Goal: Task Accomplishment & Management: Complete application form

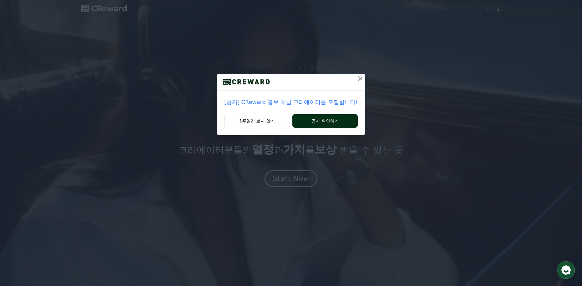
click at [336, 121] on button "공지 확인하기" at bounding box center [324, 121] width 65 height 14
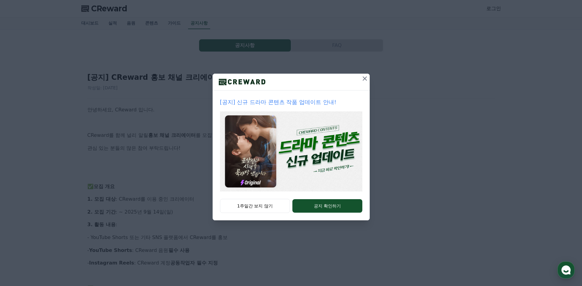
click at [363, 79] on icon at bounding box center [364, 78] width 7 height 7
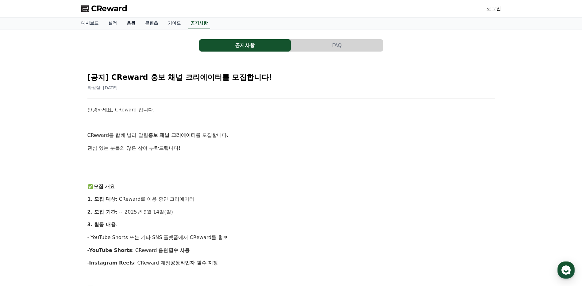
click at [125, 22] on link "음원" at bounding box center [131, 23] width 18 height 12
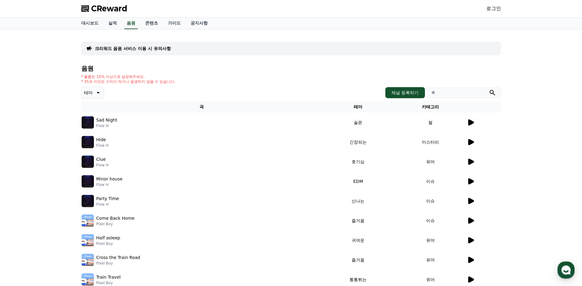
click at [471, 123] on icon at bounding box center [471, 122] width 6 height 6
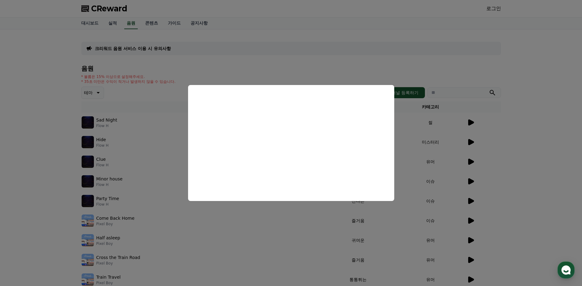
click at [108, 128] on button "close modal" at bounding box center [291, 143] width 582 height 286
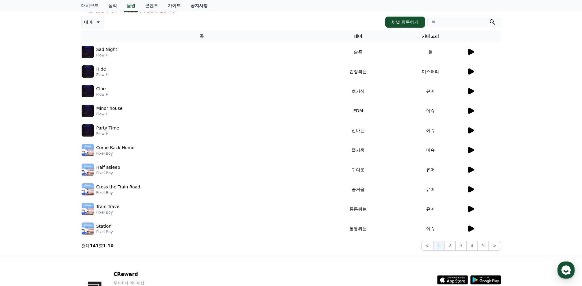
scroll to position [92, 0]
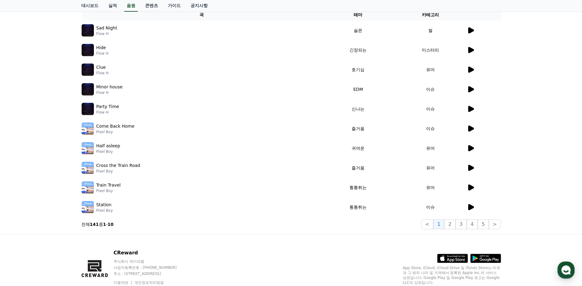
click at [104, 88] on p "Minor house" at bounding box center [109, 87] width 26 height 6
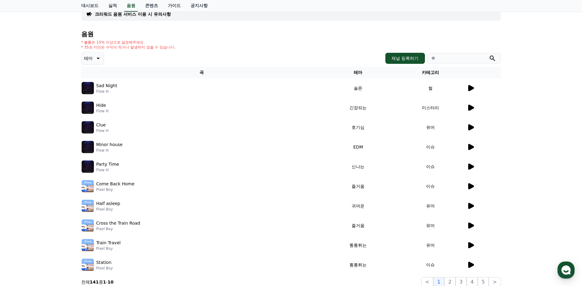
scroll to position [0, 0]
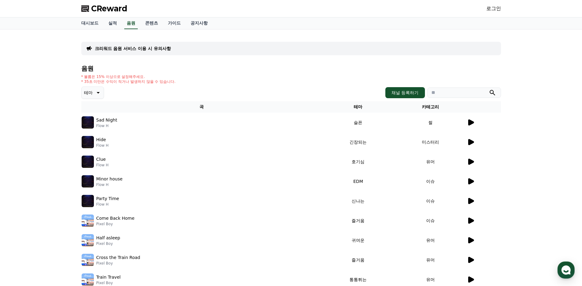
click at [147, 74] on div "음원 * 볼륨은 15% 이상으로 설정해주세요. * 35초 미만은 수익이 적거나 발생하지 않을 수 있습니다. 테마 채널 등록하기 곡 테마 카테고…" at bounding box center [291, 193] width 420 height 256
click at [472, 145] on icon at bounding box center [470, 141] width 7 height 7
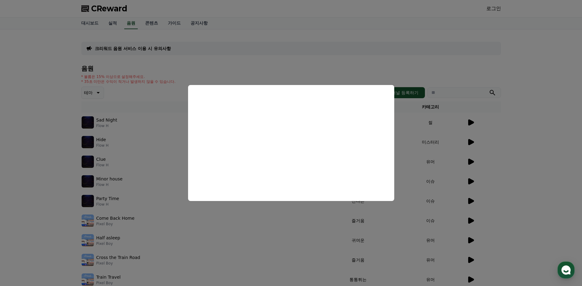
click at [471, 165] on button "close modal" at bounding box center [291, 143] width 582 height 286
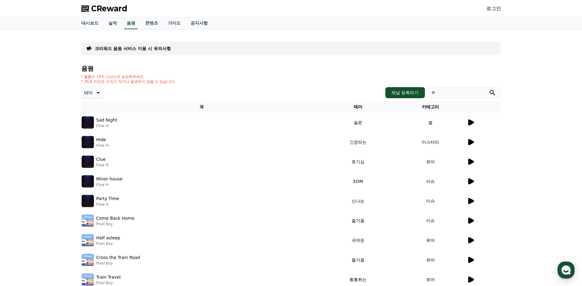
click at [110, 48] on p "크리워드 음원 서비스 이용 시 유의사항" at bounding box center [133, 48] width 76 height 6
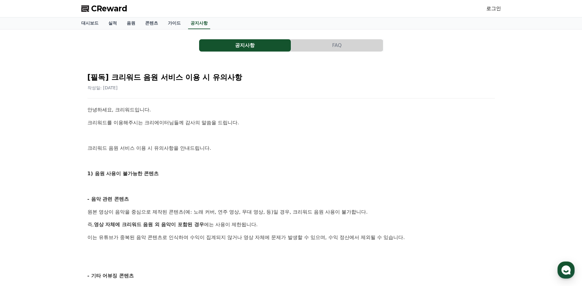
drag, startPoint x: 182, startPoint y: 123, endPoint x: 215, endPoint y: 152, distance: 44.1
drag, startPoint x: 215, startPoint y: 152, endPoint x: 224, endPoint y: 154, distance: 9.2
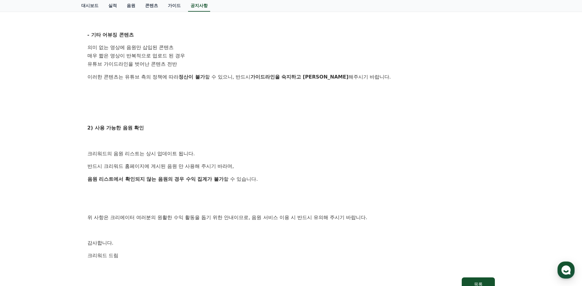
scroll to position [276, 0]
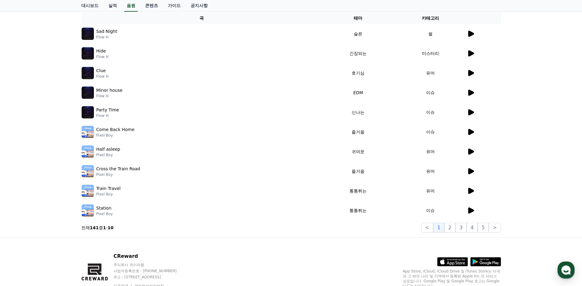
scroll to position [92, 0]
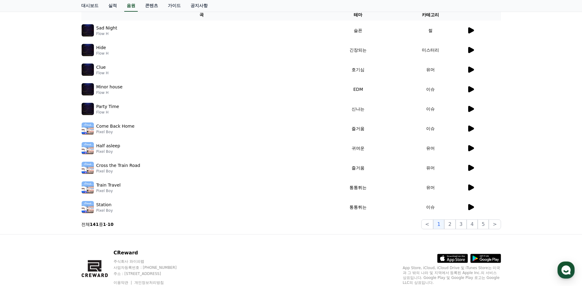
drag, startPoint x: 138, startPoint y: 122, endPoint x: 117, endPoint y: 121, distance: 20.9
click at [134, 122] on div "Come Back Home Pixel Boy" at bounding box center [202, 128] width 240 height 12
click at [110, 131] on div "Come Back Home Pixel Boy" at bounding box center [115, 128] width 38 height 11
click at [110, 131] on p "Pixel Boy" at bounding box center [115, 132] width 38 height 5
click at [100, 128] on p "Come Back Home" at bounding box center [115, 126] width 38 height 6
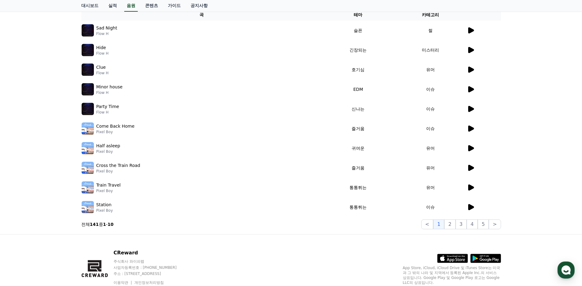
click at [101, 128] on p "Come Back Home" at bounding box center [115, 126] width 38 height 6
drag, startPoint x: 101, startPoint y: 128, endPoint x: 384, endPoint y: 119, distance: 282.8
click at [387, 119] on td "즐거움" at bounding box center [358, 129] width 72 height 20
drag, startPoint x: 366, startPoint y: 126, endPoint x: 369, endPoint y: 126, distance: 3.4
click at [369, 126] on td "즐거움" at bounding box center [358, 129] width 72 height 20
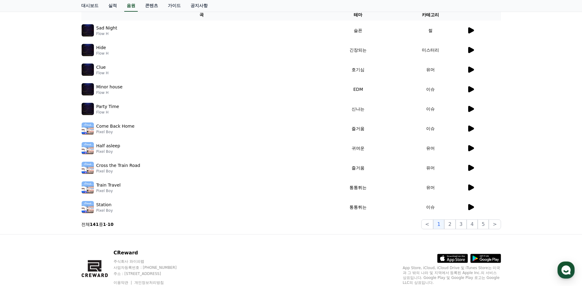
drag, startPoint x: 369, startPoint y: 126, endPoint x: 412, endPoint y: 127, distance: 42.7
click at [411, 128] on td "이슈" at bounding box center [430, 129] width 72 height 20
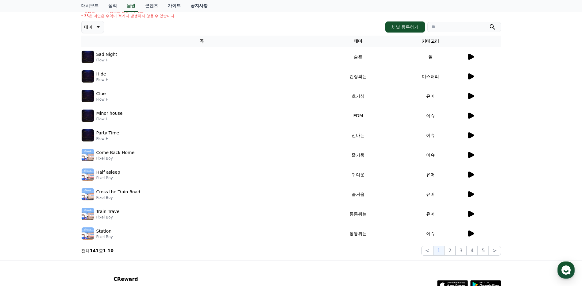
scroll to position [0, 0]
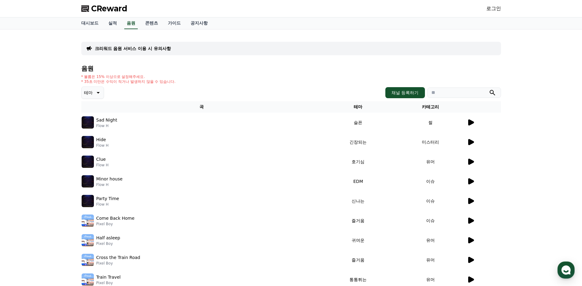
click at [501, 4] on div "로그인" at bounding box center [493, 9] width 15 height 10
drag, startPoint x: 492, startPoint y: 7, endPoint x: 494, endPoint y: 12, distance: 5.1
click at [493, 7] on link "로그인" at bounding box center [493, 8] width 15 height 7
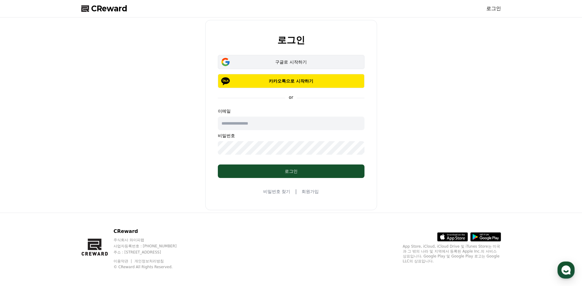
drag, startPoint x: 265, startPoint y: 87, endPoint x: 306, endPoint y: 64, distance: 47.6
click at [312, 61] on div "구글로 시작하기 카카오톡으로 시작하기" at bounding box center [291, 71] width 147 height 33
drag, startPoint x: 300, startPoint y: 82, endPoint x: 333, endPoint y: 71, distance: 34.5
click at [333, 71] on div "구글로 시작하기 카카오톡으로 시작하기" at bounding box center [291, 71] width 147 height 33
click at [317, 63] on div "구글로 시작하기" at bounding box center [291, 62] width 129 height 6
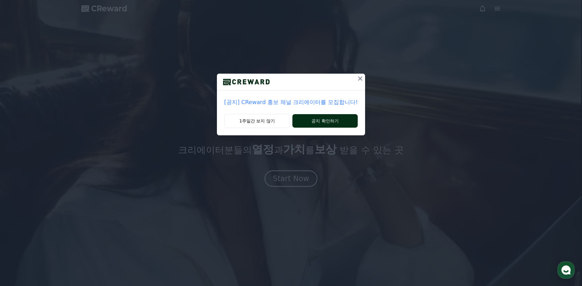
click at [322, 127] on button "공지 확인하기" at bounding box center [324, 121] width 65 height 14
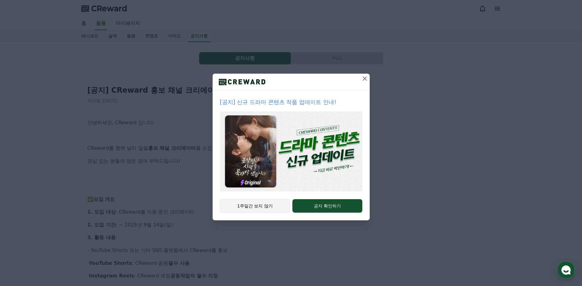
click at [266, 206] on button "1주일간 보지 않기" at bounding box center [255, 206] width 70 height 14
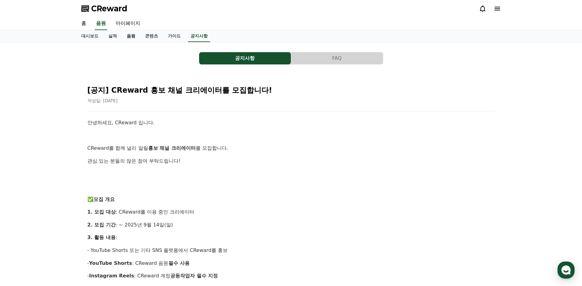
click at [130, 31] on link "음원" at bounding box center [131, 36] width 18 height 12
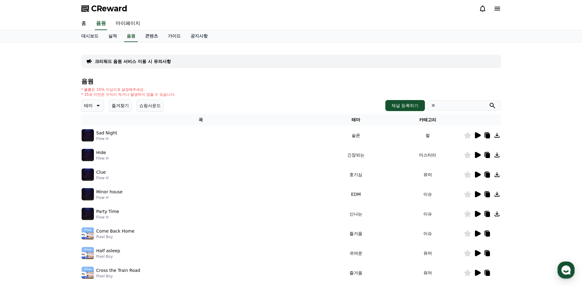
click at [486, 136] on icon at bounding box center [488, 136] width 4 height 5
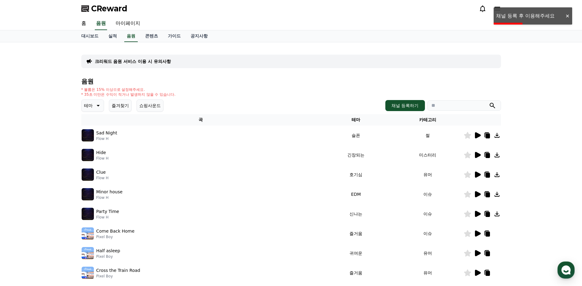
click at [500, 136] on icon at bounding box center [496, 135] width 7 height 7
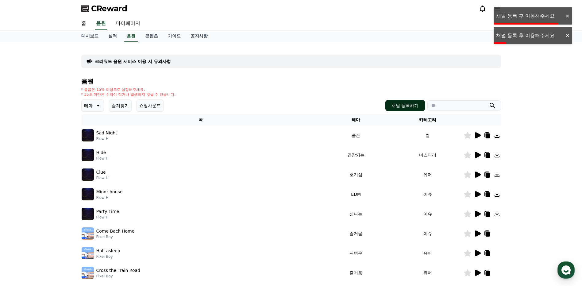
click at [411, 102] on button "채널 등록하기" at bounding box center [404, 105] width 39 height 11
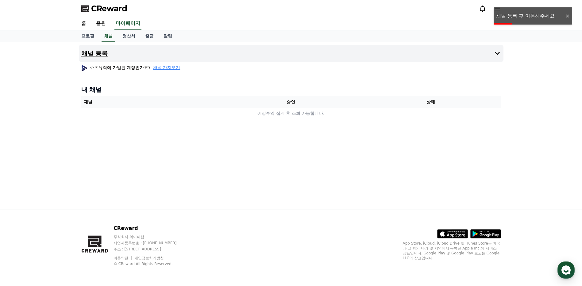
click at [88, 54] on h4 "채널 등록" at bounding box center [94, 53] width 27 height 7
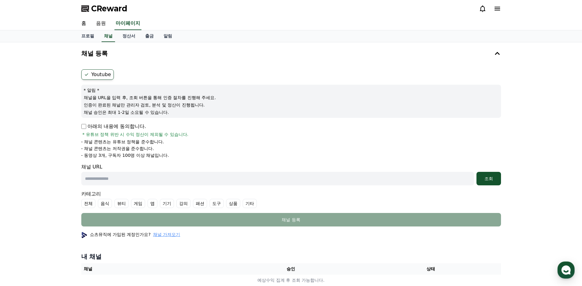
drag, startPoint x: 91, startPoint y: 99, endPoint x: 205, endPoint y: 98, distance: 113.9
click at [205, 98] on p "채널을 URL을 입력 후, 조회 버튼을 통해 인증 절차를 진행해 주세요." at bounding box center [291, 98] width 415 height 6
drag, startPoint x: 91, startPoint y: 106, endPoint x: 174, endPoint y: 106, distance: 82.9
click at [174, 106] on p "인증이 완료된 채널만 관리자 검토, 분석 및 정산이 진행됩니다." at bounding box center [291, 105] width 415 height 6
drag, startPoint x: 174, startPoint y: 106, endPoint x: 182, endPoint y: 106, distance: 8.0
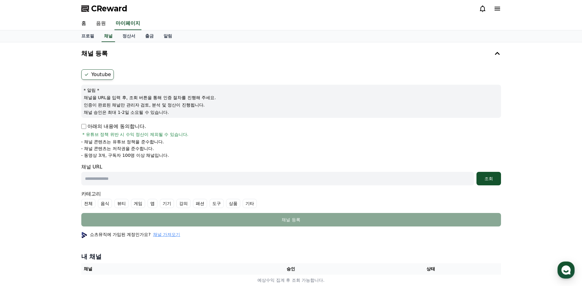
click at [208, 106] on p "인증이 완료된 채널만 관리자 검토, 분석 및 정산이 진행됩니다." at bounding box center [291, 105] width 415 height 6
drag, startPoint x: 114, startPoint y: 114, endPoint x: 169, endPoint y: 114, distance: 55.2
click at [169, 114] on p "채널 승인은 최대 1-2일 소요될 수 있습니다." at bounding box center [291, 112] width 415 height 6
drag, startPoint x: 169, startPoint y: 114, endPoint x: 173, endPoint y: 114, distance: 4.0
click at [173, 114] on p "채널 승인은 최대 1-2일 소요될 수 있습니다." at bounding box center [291, 112] width 415 height 6
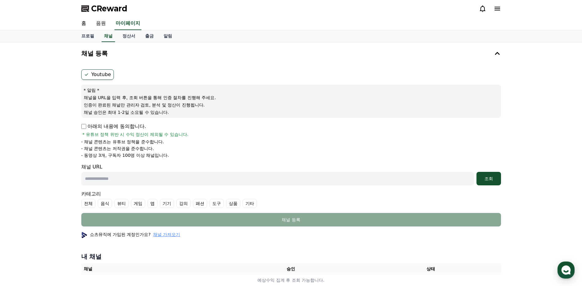
drag, startPoint x: 101, startPoint y: 134, endPoint x: 161, endPoint y: 135, distance: 59.2
click at [161, 135] on span "* 유튜브 정책 위반 시 수익 정산이 제외될 수 있습니다." at bounding box center [136, 134] width 106 height 6
drag, startPoint x: 161, startPoint y: 135, endPoint x: 165, endPoint y: 145, distance: 10.7
click at [165, 145] on li "- 채널 콘텐츠는 유튜브 정책을 준수합니다." at bounding box center [291, 142] width 420 height 6
click at [117, 8] on span "CReward" at bounding box center [109, 9] width 36 height 10
